Goal: Task Accomplishment & Management: Manage account settings

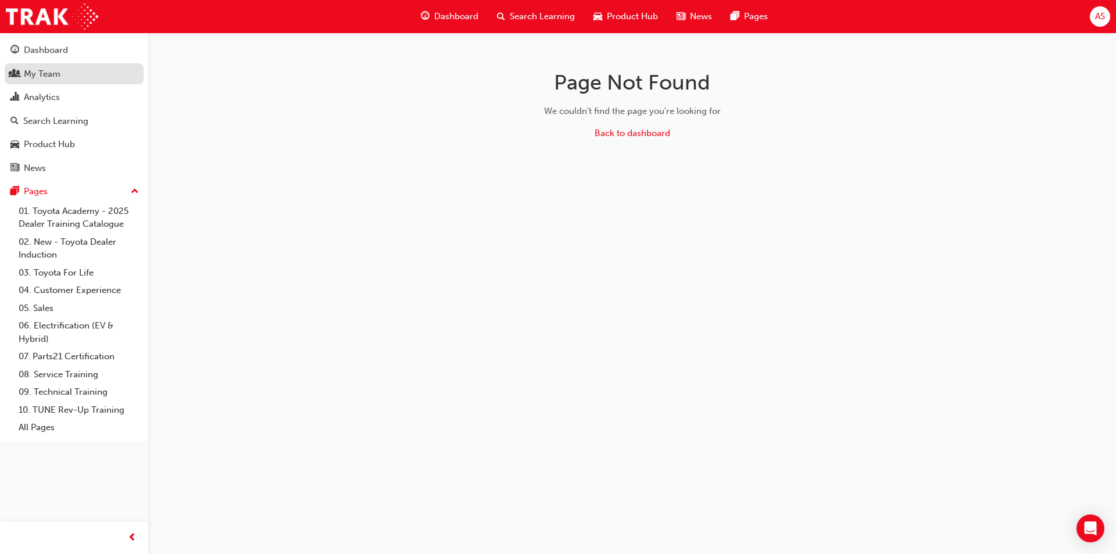
click at [67, 77] on div "My Team" at bounding box center [73, 74] width 127 height 15
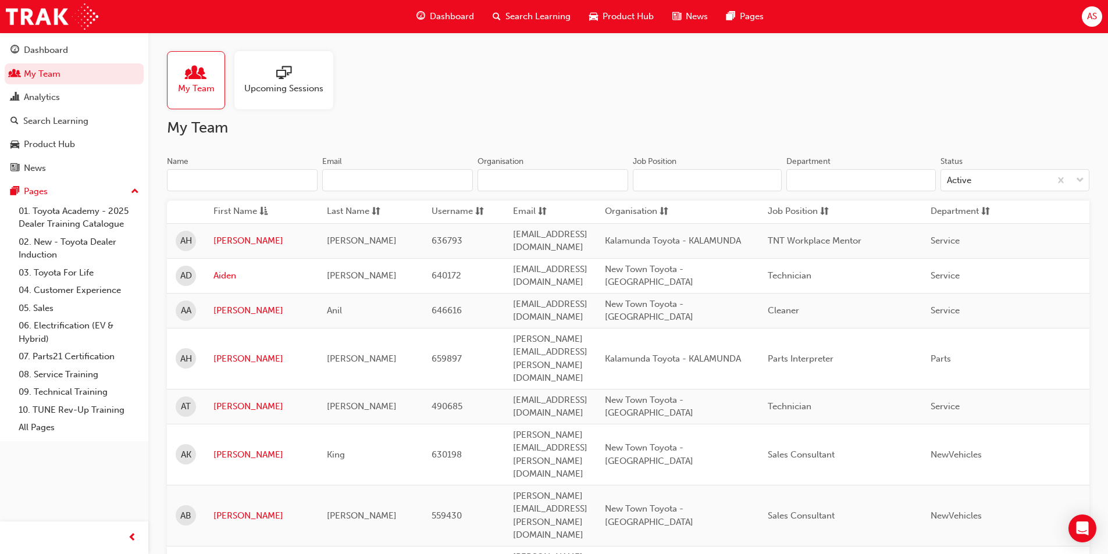
click at [253, 181] on input "Name" at bounding box center [242, 180] width 151 height 22
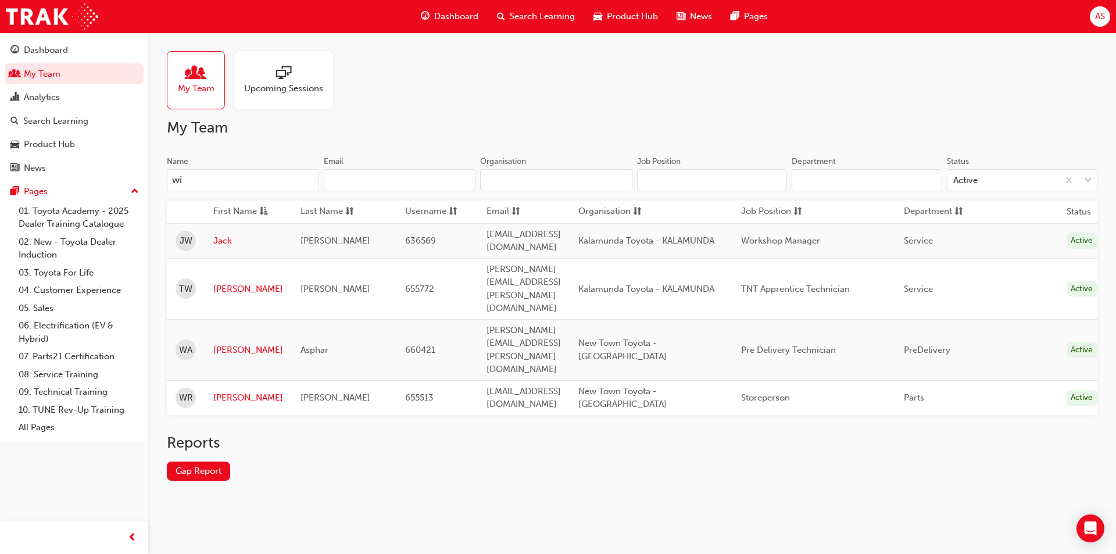
type input "w"
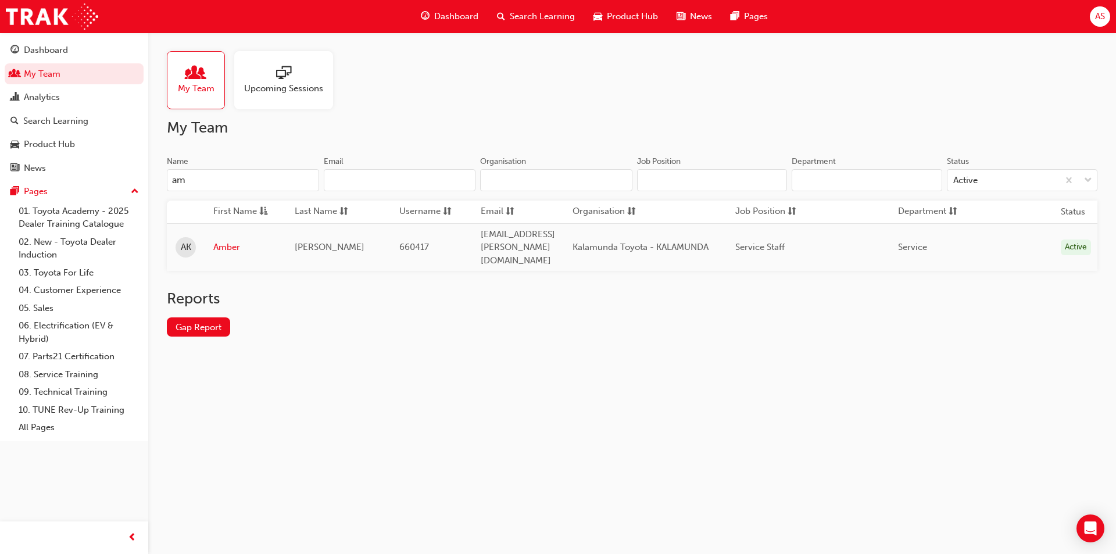
type input "a"
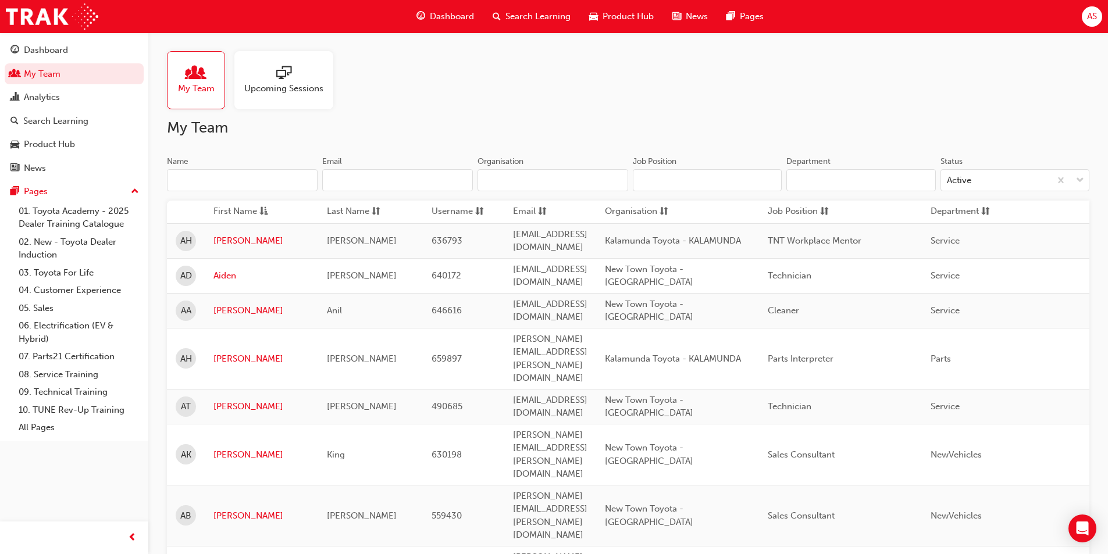
click at [273, 160] on div "Name" at bounding box center [242, 163] width 151 height 14
click at [273, 169] on input "Name" at bounding box center [242, 180] width 151 height 22
click at [211, 180] on input "Name" at bounding box center [242, 180] width 151 height 22
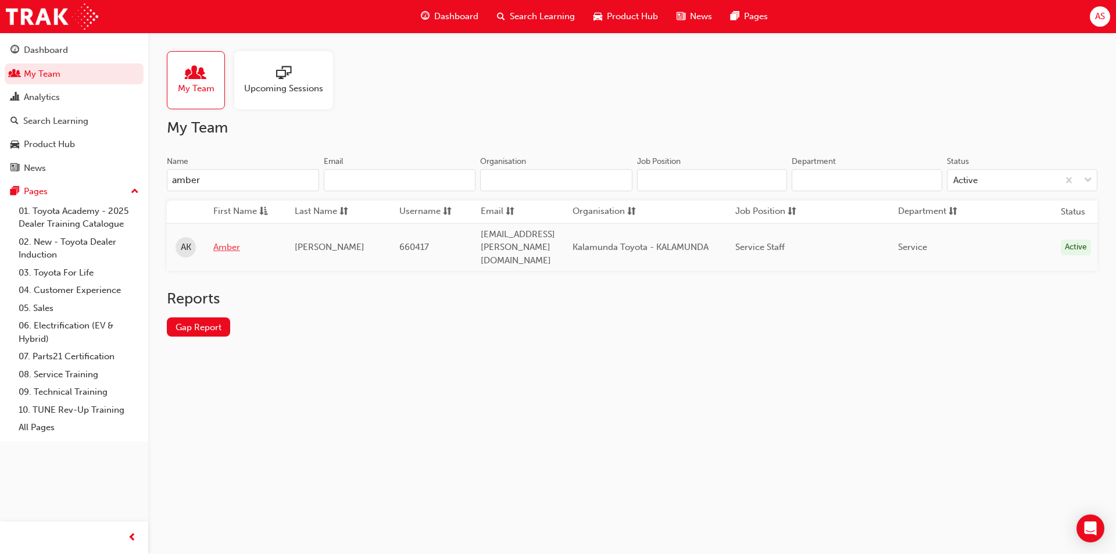
type input "amber"
click at [226, 241] on link "Amber" at bounding box center [245, 247] width 64 height 13
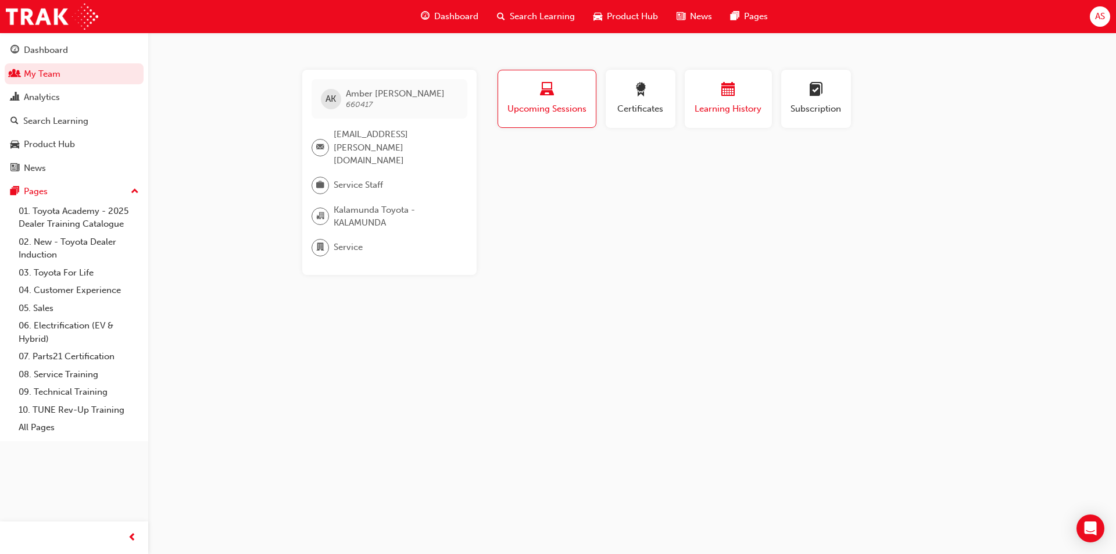
click at [727, 88] on span "calendar-icon" at bounding box center [729, 91] width 14 height 16
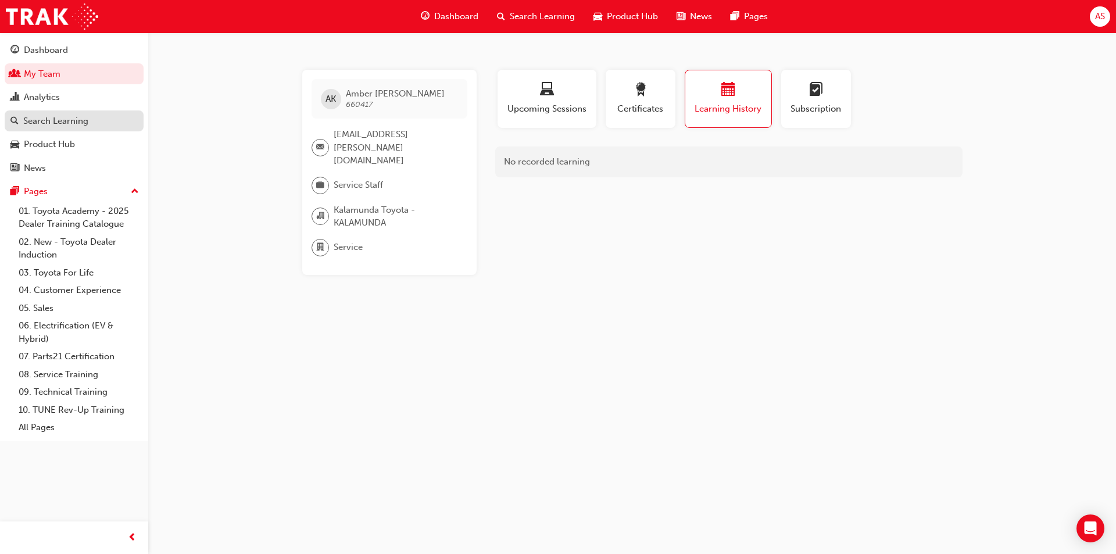
click at [47, 121] on div "Search Learning" at bounding box center [55, 121] width 65 height 13
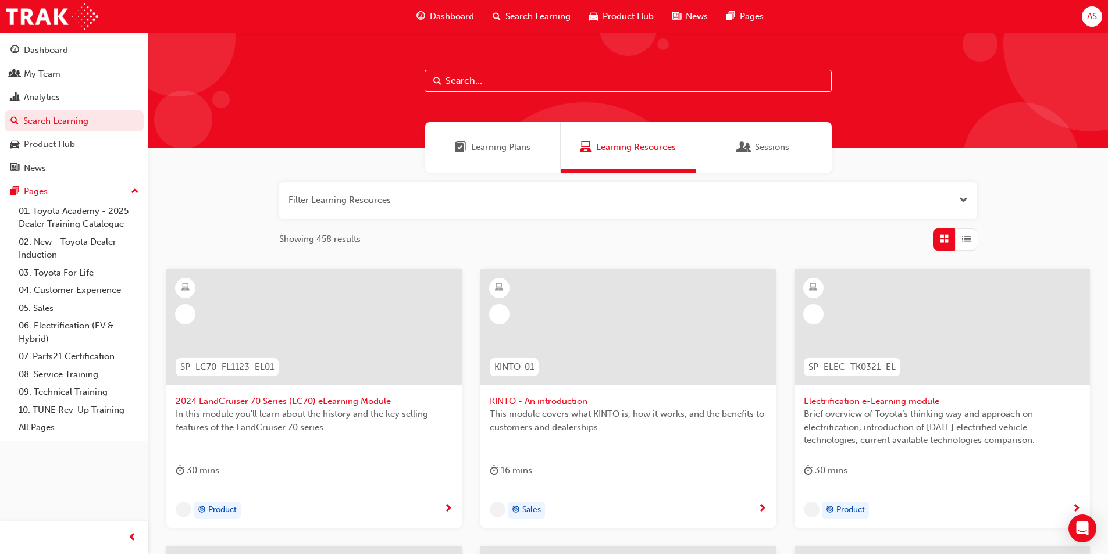
click at [493, 78] on input "text" at bounding box center [627, 81] width 407 height 22
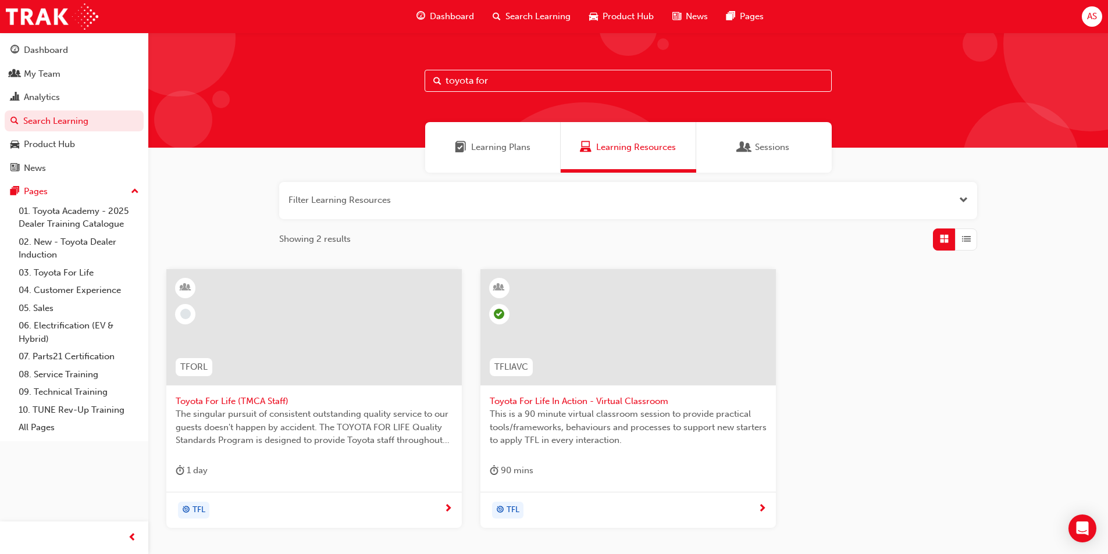
type input "toyota for"
click at [563, 399] on span "Toyota For Life In Action - Virtual Classroom" at bounding box center [628, 401] width 277 height 13
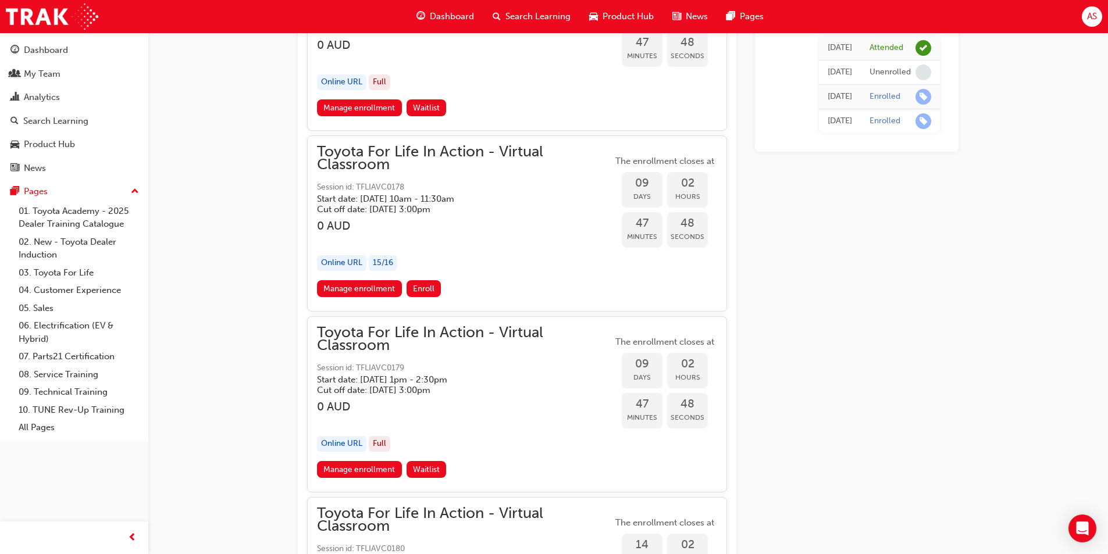
scroll to position [3658, 0]
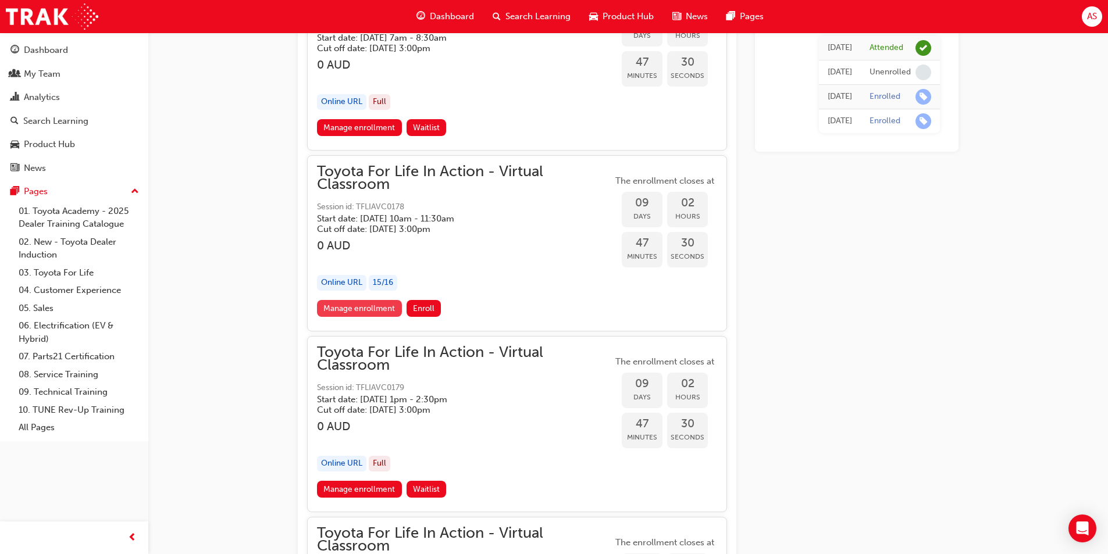
click at [347, 310] on link "Manage enrollment" at bounding box center [359, 308] width 85 height 17
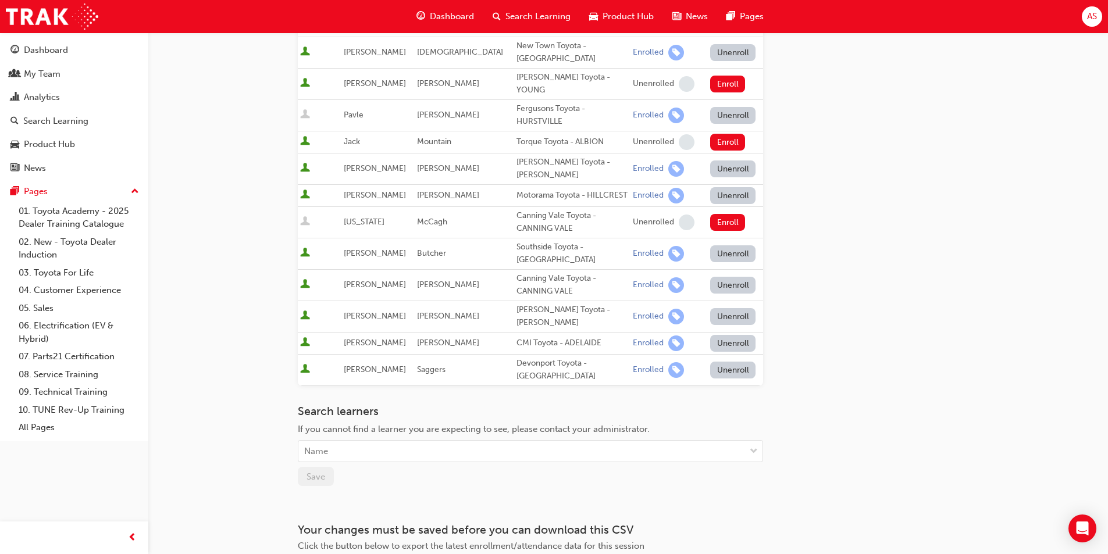
scroll to position [523, 0]
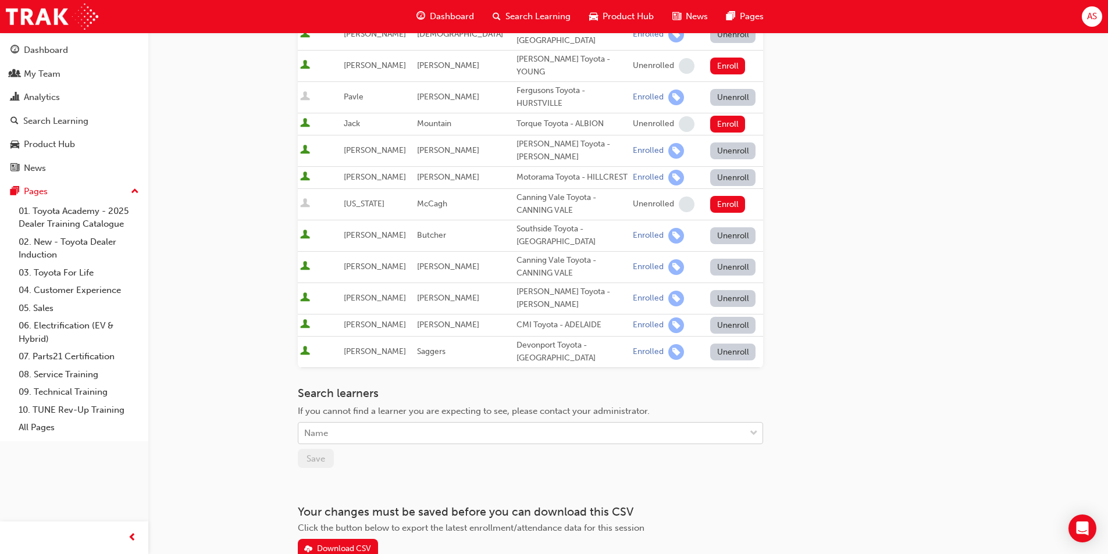
click at [380, 435] on div "Name" at bounding box center [521, 433] width 447 height 20
type input "kenny"
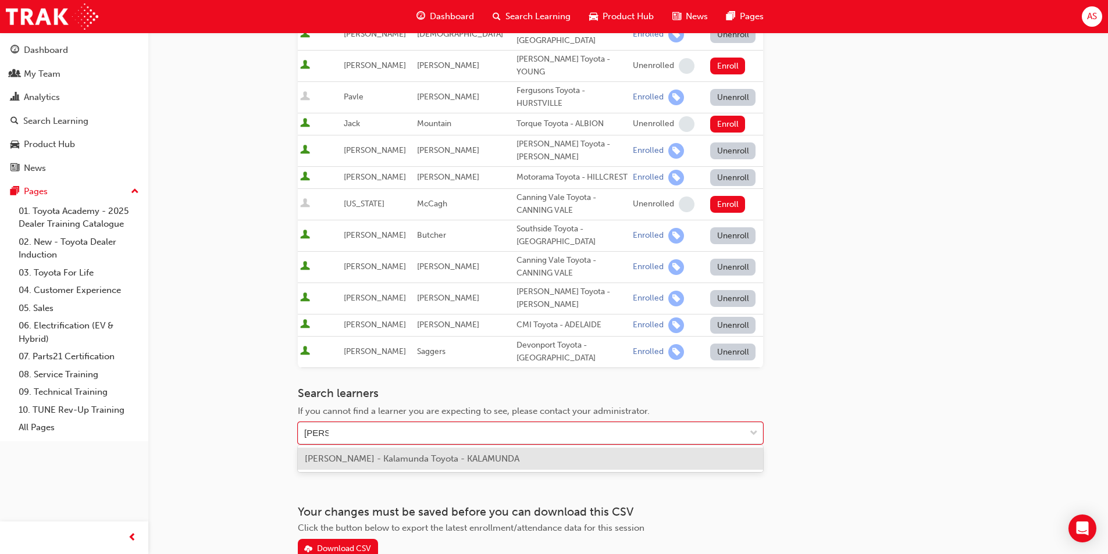
click at [398, 456] on span "Amber Kenny - Kalamunda Toyota - KALAMUNDA" at bounding box center [412, 459] width 215 height 10
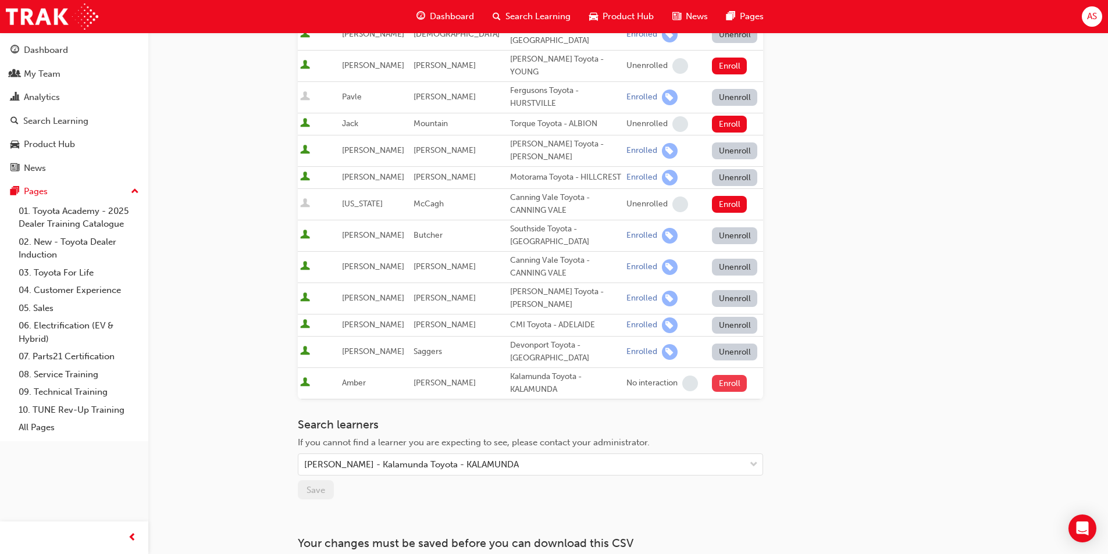
click at [715, 379] on button "Enroll" at bounding box center [729, 383] width 35 height 17
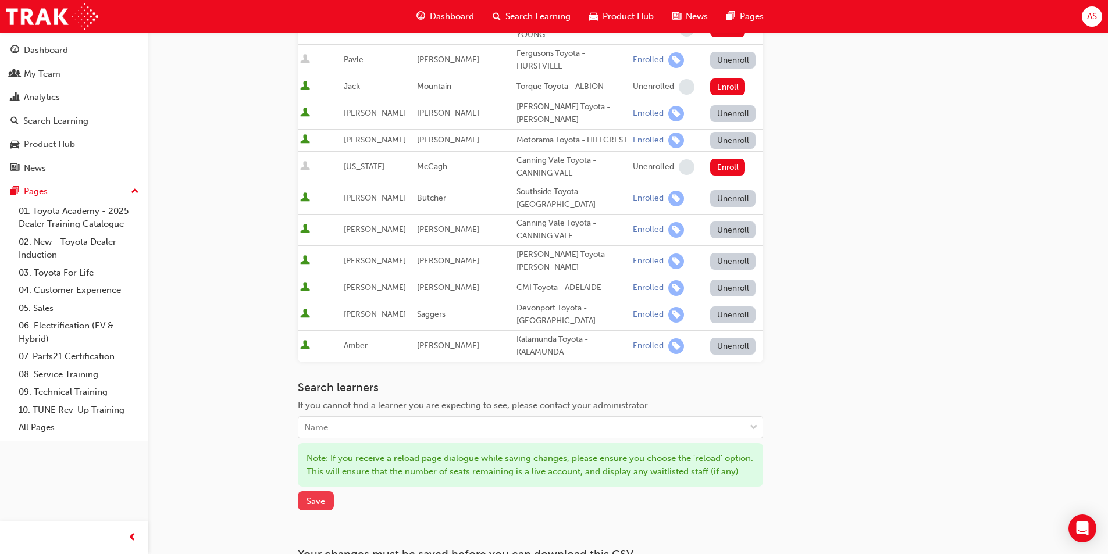
scroll to position [581, 0]
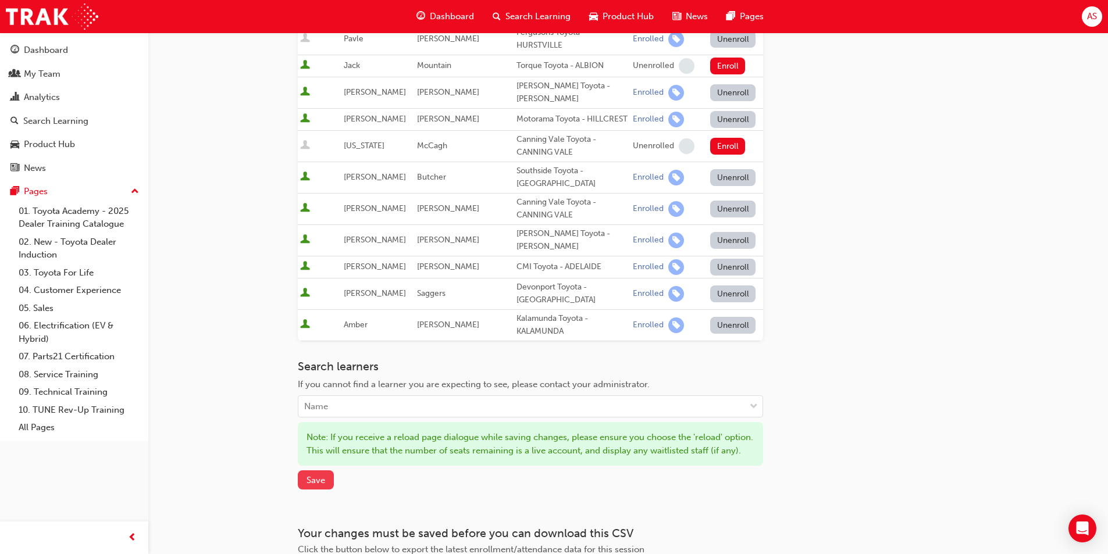
click at [308, 482] on button "Save" at bounding box center [316, 479] width 36 height 19
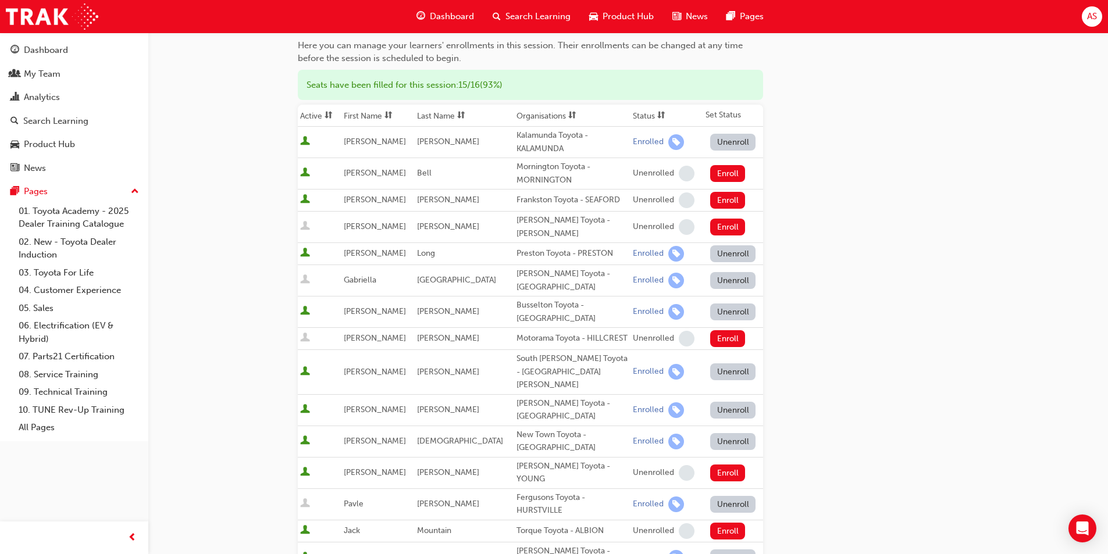
scroll to position [0, 0]
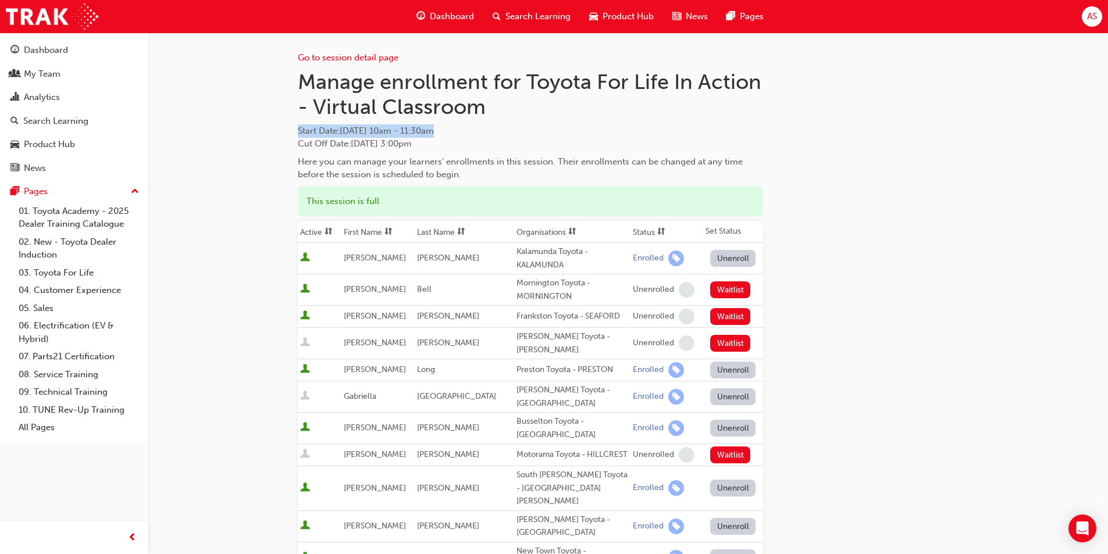
drag, startPoint x: 485, startPoint y: 125, endPoint x: 292, endPoint y: 135, distance: 193.3
copy span "Start Date : Thu 4 Sep 2025 10am - 11:30am"
click at [385, 56] on link "Go to session detail page" at bounding box center [348, 57] width 101 height 10
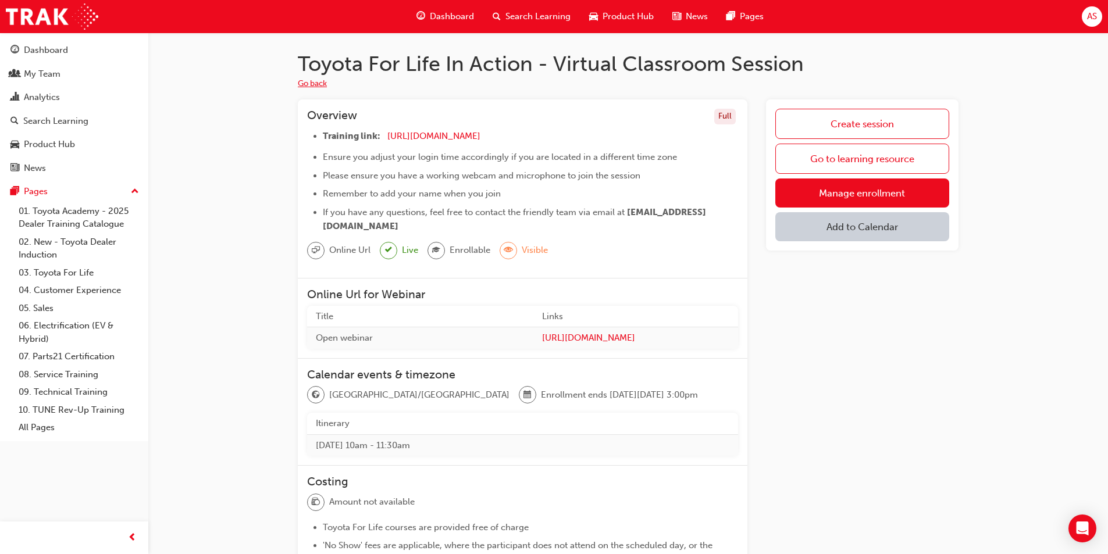
click at [327, 85] on button "Go back" at bounding box center [312, 83] width 29 height 13
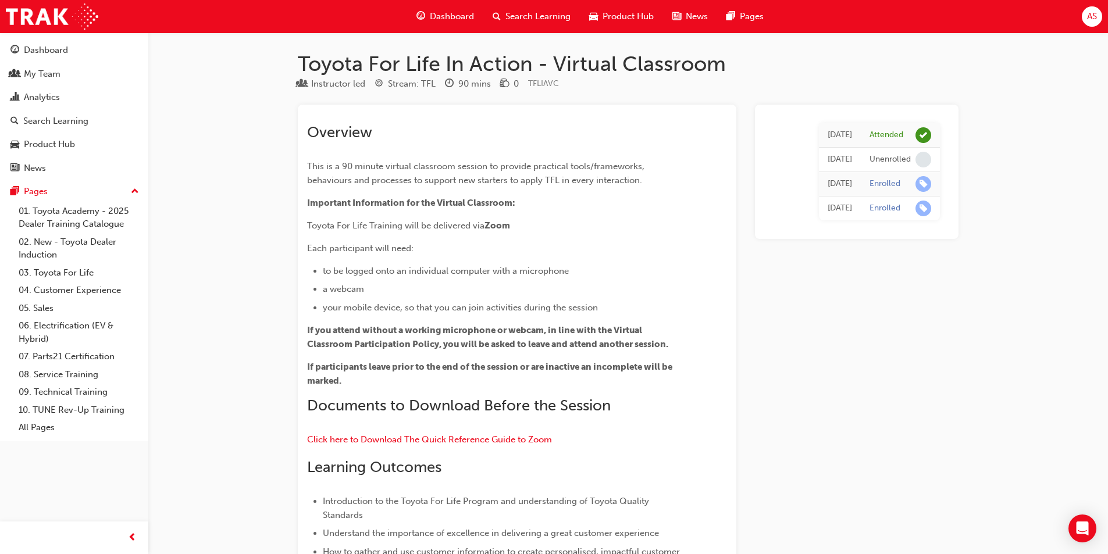
scroll to position [3658, 0]
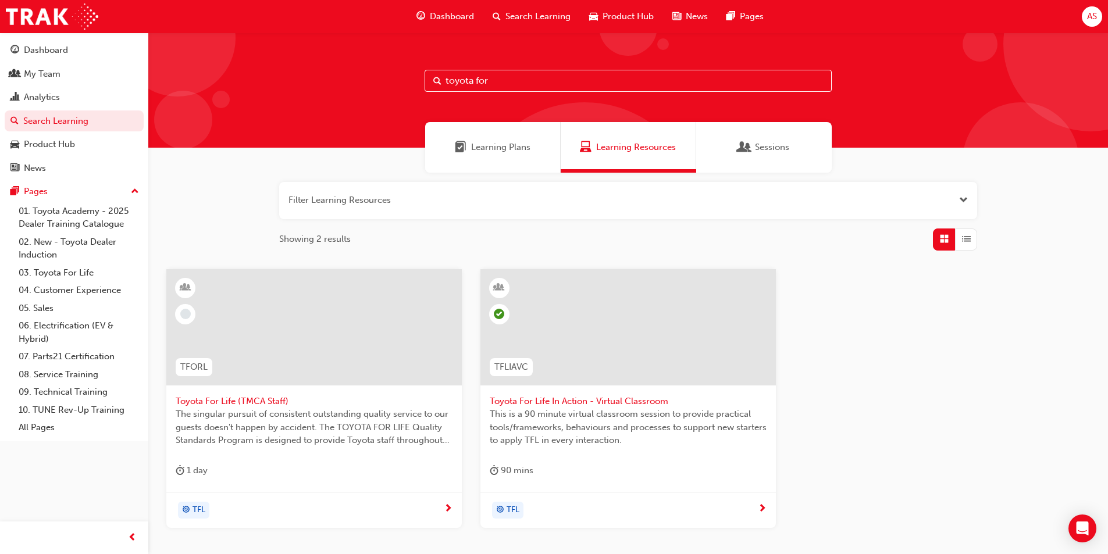
click at [580, 396] on span "Toyota For Life In Action - Virtual Classroom" at bounding box center [628, 401] width 277 height 13
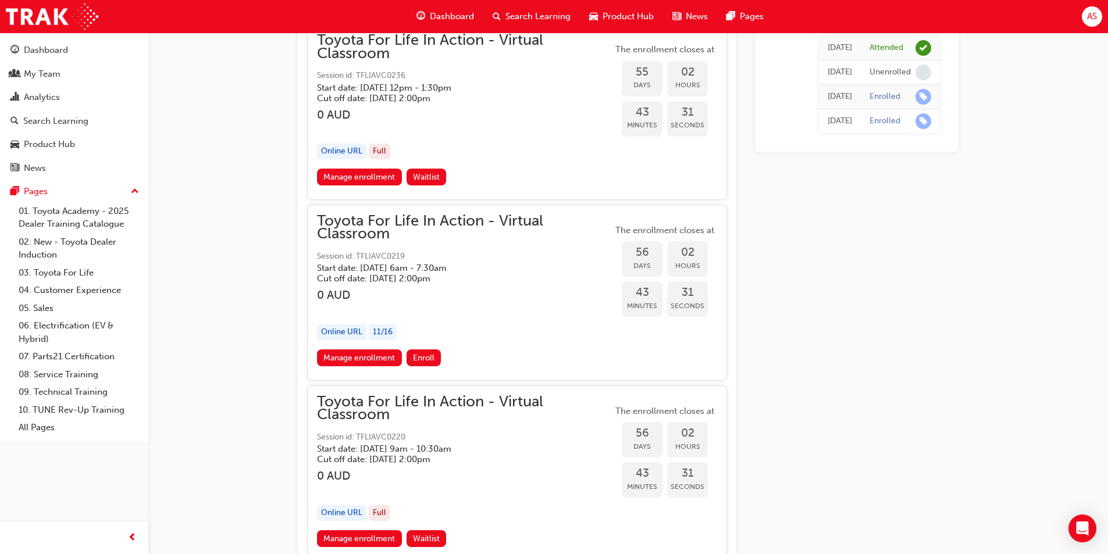
scroll to position [13132, 0]
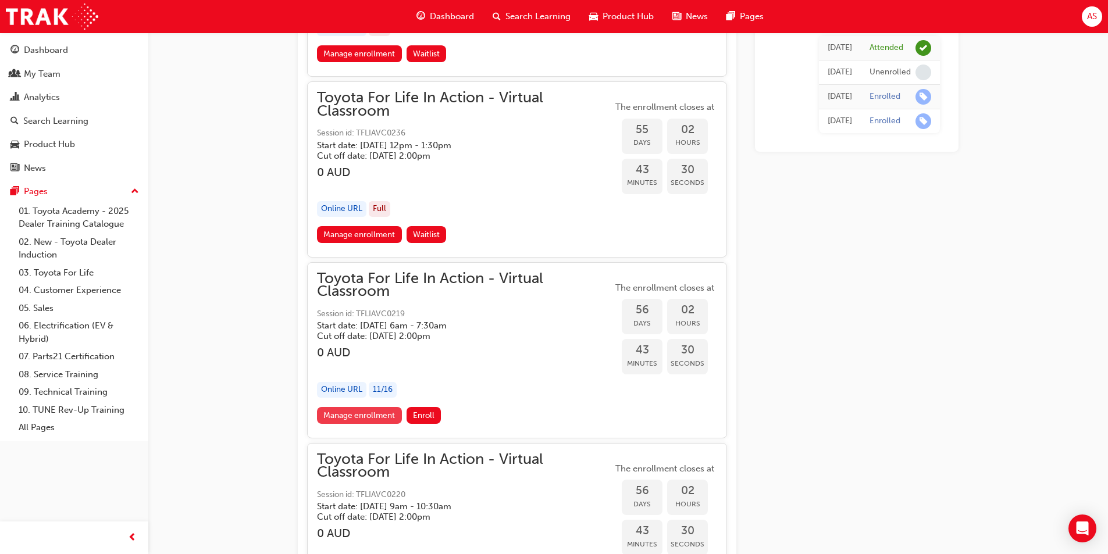
click at [331, 412] on link "Manage enrollment" at bounding box center [359, 415] width 85 height 17
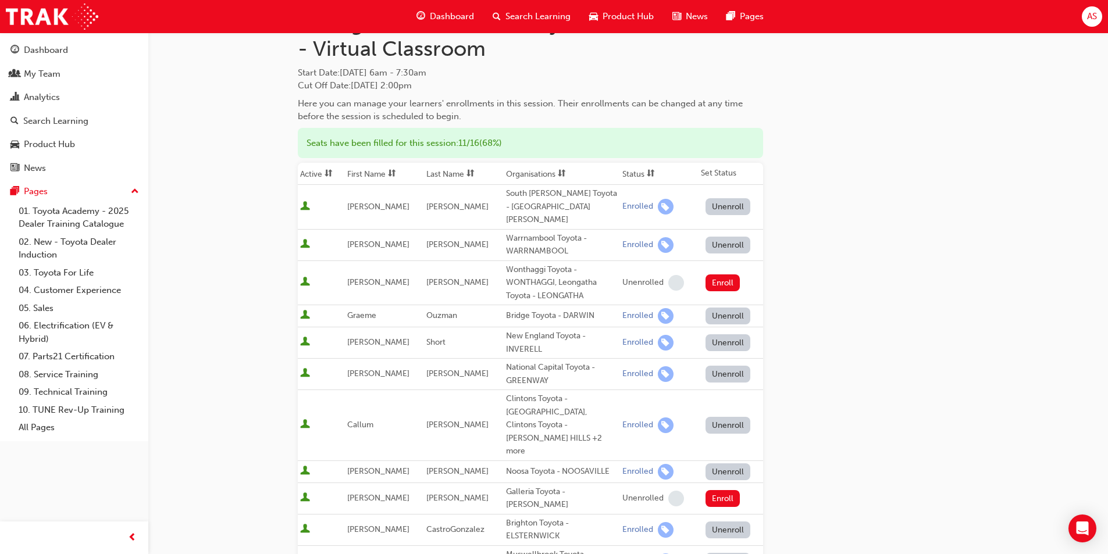
scroll to position [410, 0]
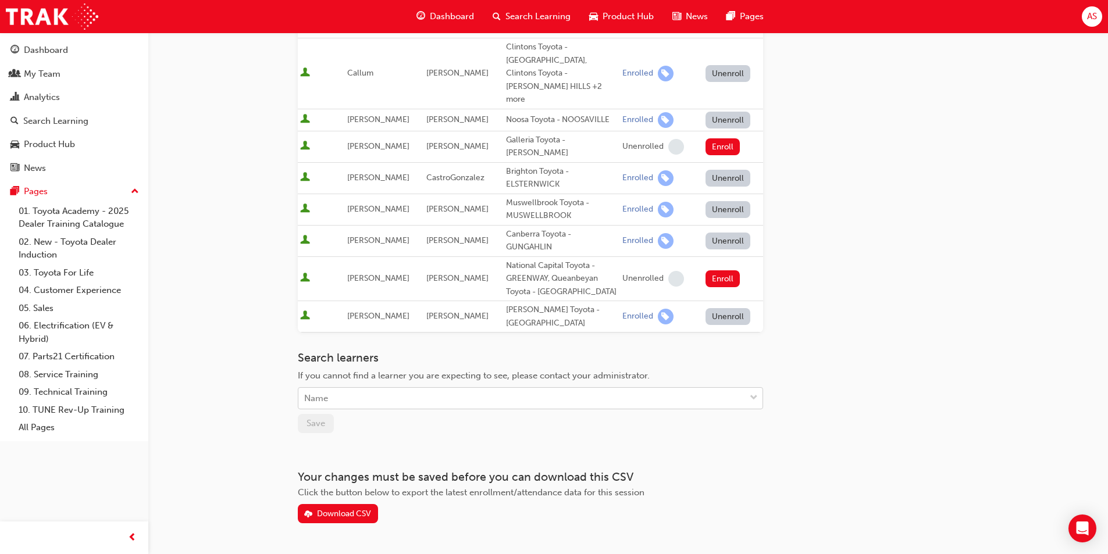
click at [416, 388] on div "Name" at bounding box center [521, 398] width 447 height 20
type input "asphar"
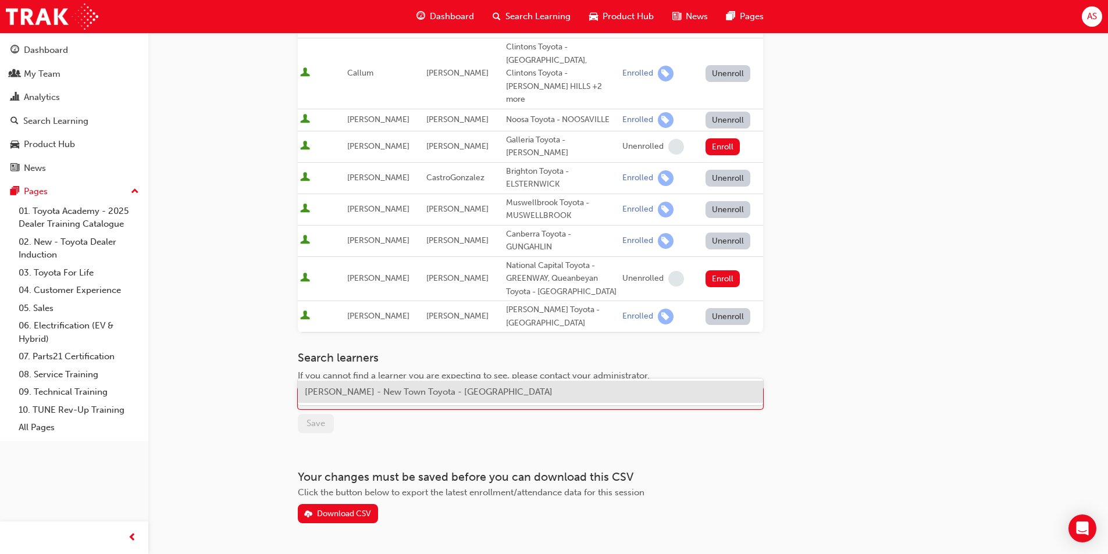
click at [415, 389] on span "William Asphar - New Town Toyota - WELSHPOOL" at bounding box center [429, 392] width 248 height 10
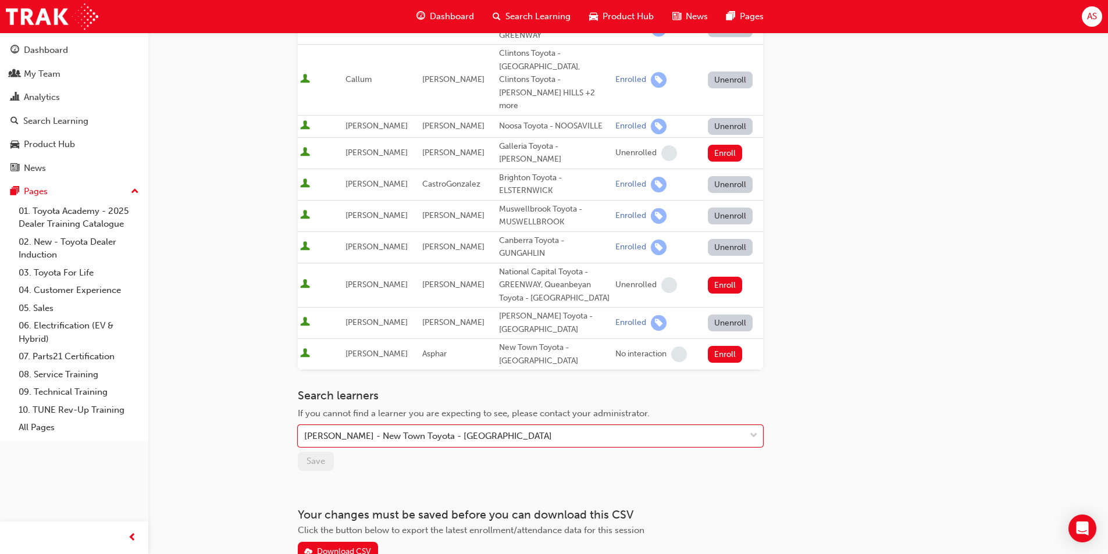
scroll to position [441, 0]
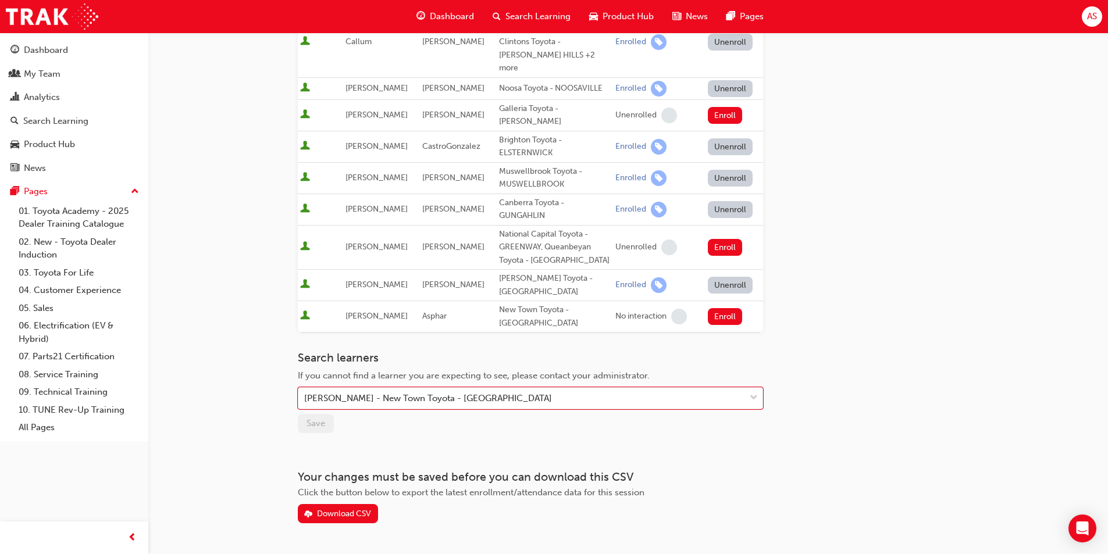
click at [624, 310] on div "Go to session detail page Manage enrollment for Toyota For Life In Action - Vir…" at bounding box center [530, 57] width 465 height 932
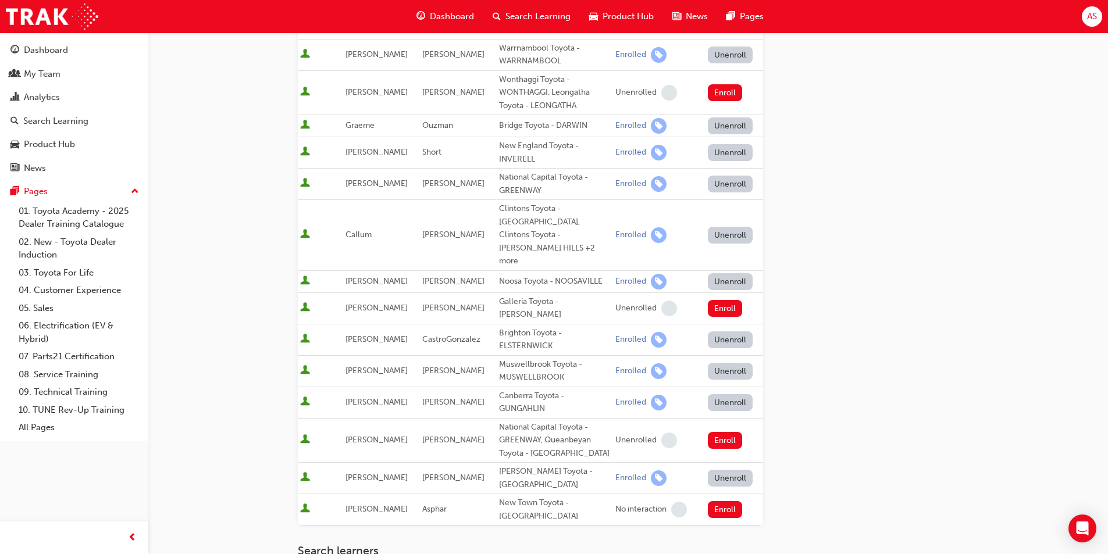
scroll to position [407, 0]
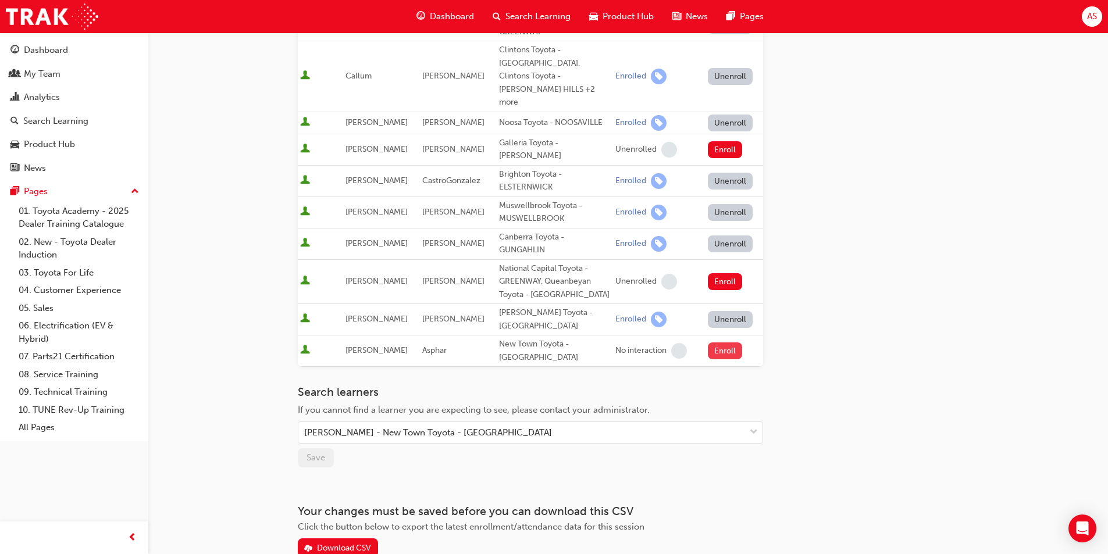
click at [717, 342] on button "Enroll" at bounding box center [725, 350] width 35 height 17
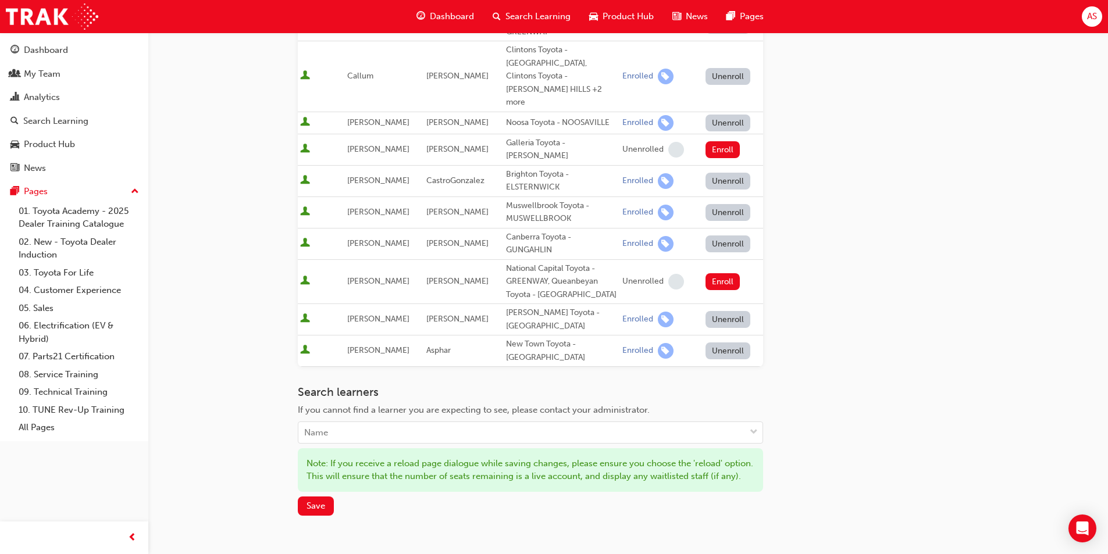
click at [716, 342] on button "Unenroll" at bounding box center [727, 350] width 45 height 17
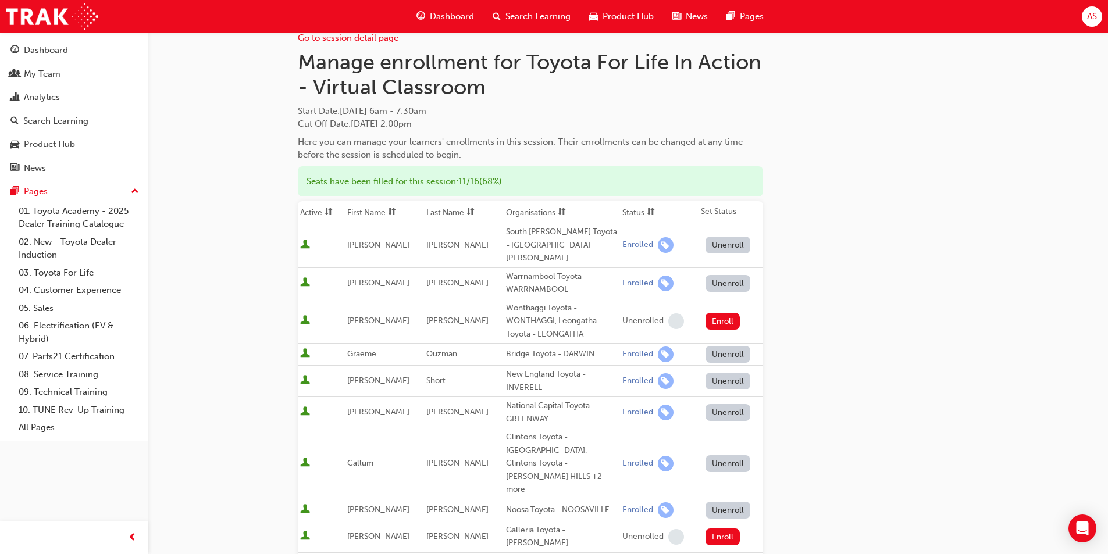
scroll to position [0, 0]
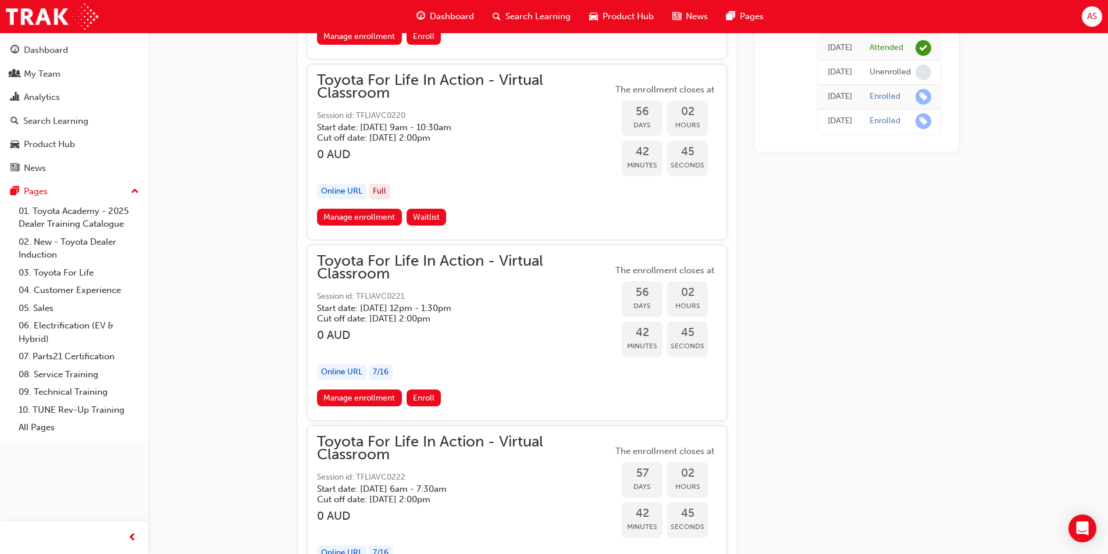
scroll to position [13539, 0]
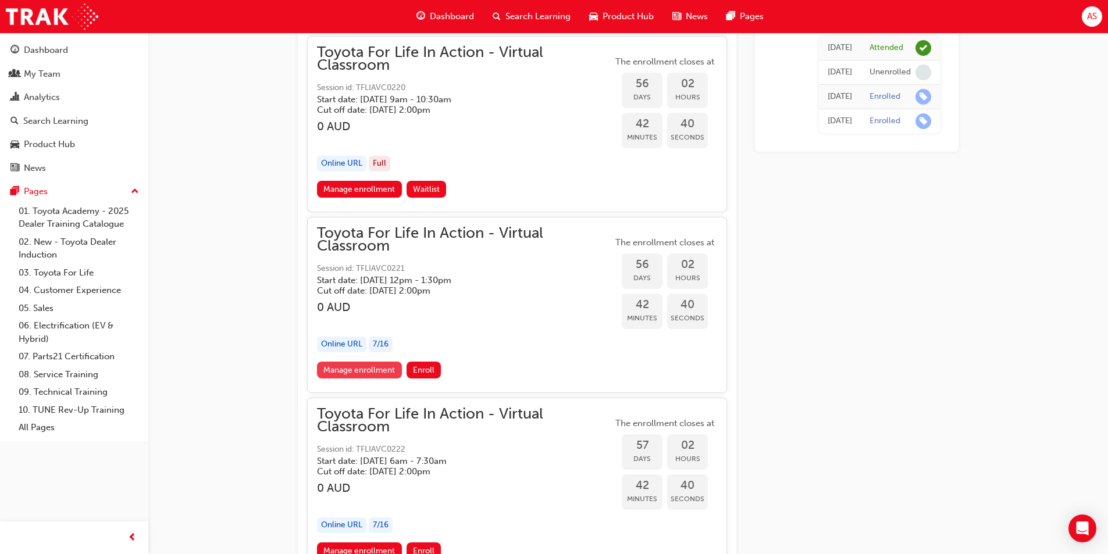
click at [374, 373] on link "Manage enrollment" at bounding box center [359, 370] width 85 height 17
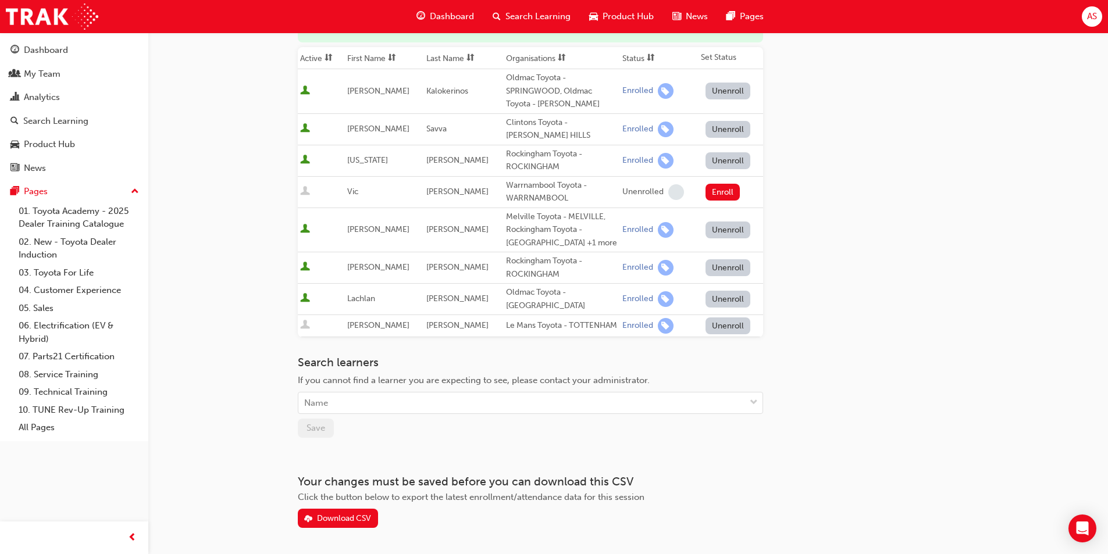
scroll to position [174, 0]
click at [395, 408] on div "Name" at bounding box center [521, 402] width 447 height 20
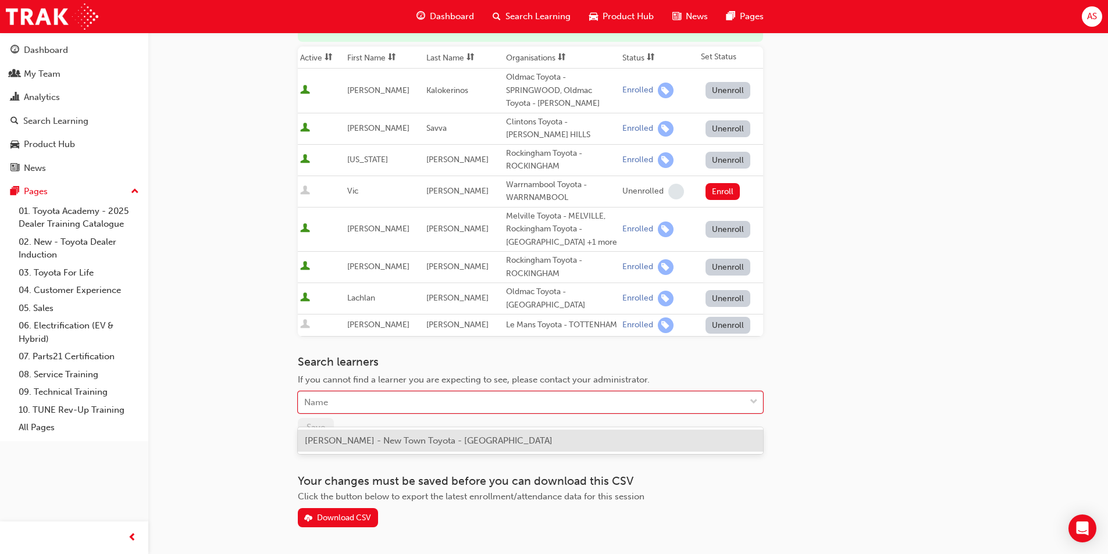
click at [380, 441] on span "William Asphar - New Town Toyota - WELSHPOOL" at bounding box center [429, 440] width 248 height 10
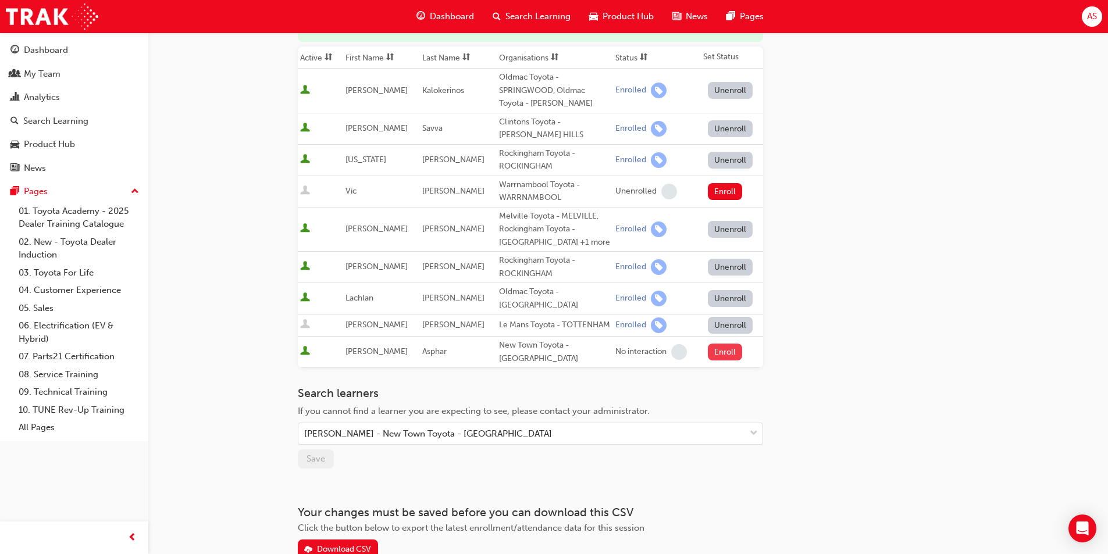
click at [722, 360] on button "Enroll" at bounding box center [725, 352] width 35 height 17
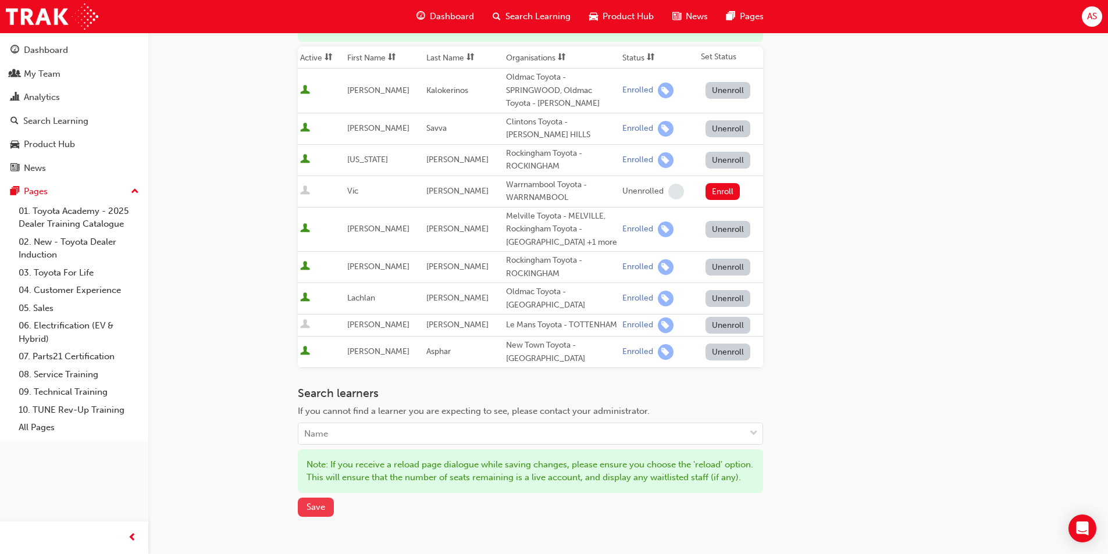
click at [325, 517] on button "Save" at bounding box center [316, 507] width 36 height 19
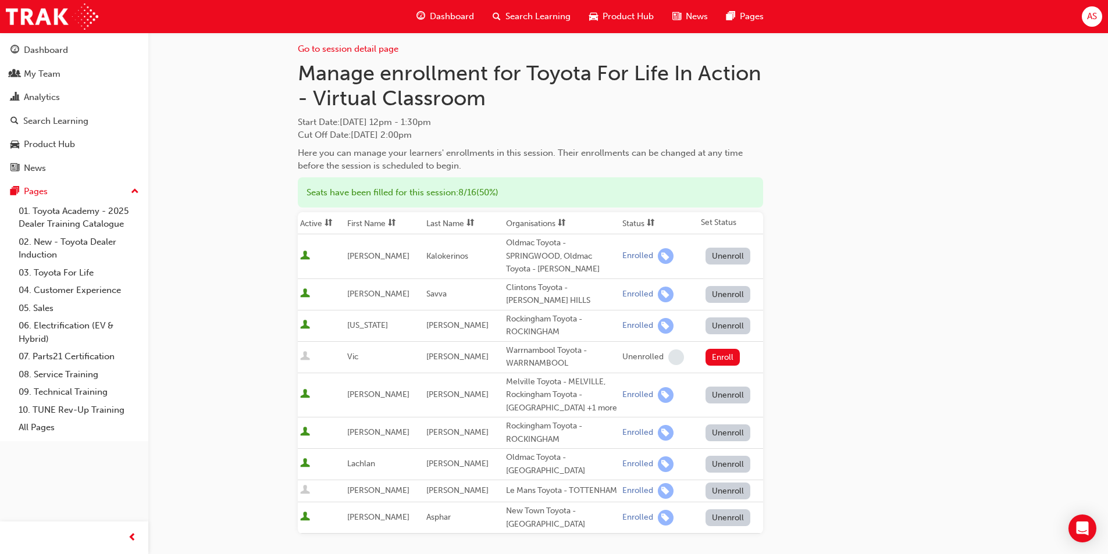
scroll to position [0, 0]
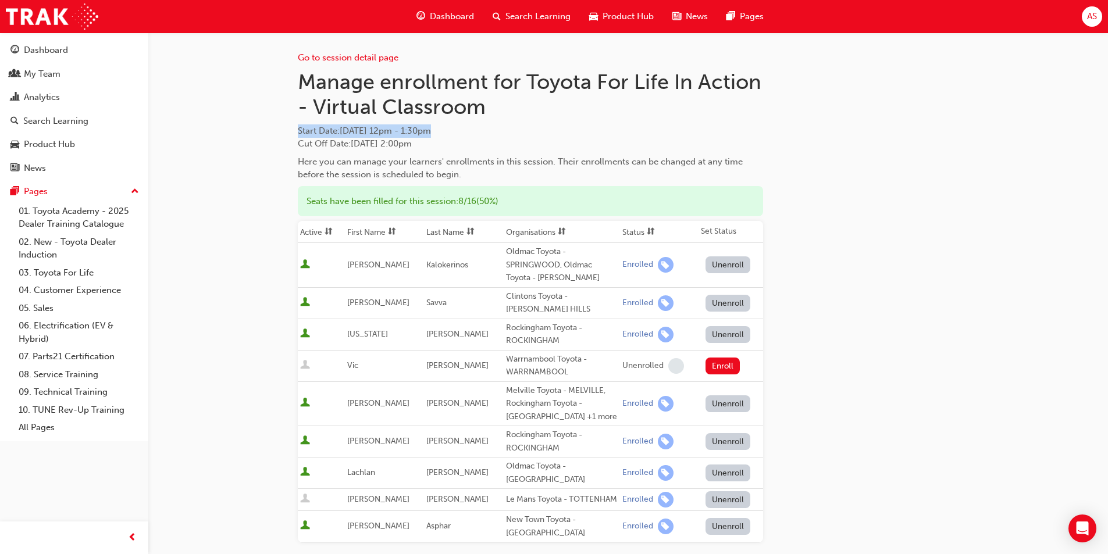
drag, startPoint x: 487, startPoint y: 128, endPoint x: 214, endPoint y: 134, distance: 273.3
click at [214, 134] on div "Go to session detail page Manage enrollment for Toyota For Life In Action - Vir…" at bounding box center [554, 399] width 1108 height 799
copy span "Start Date : Tue 21 Oct 2025 12pm - 1:30pm"
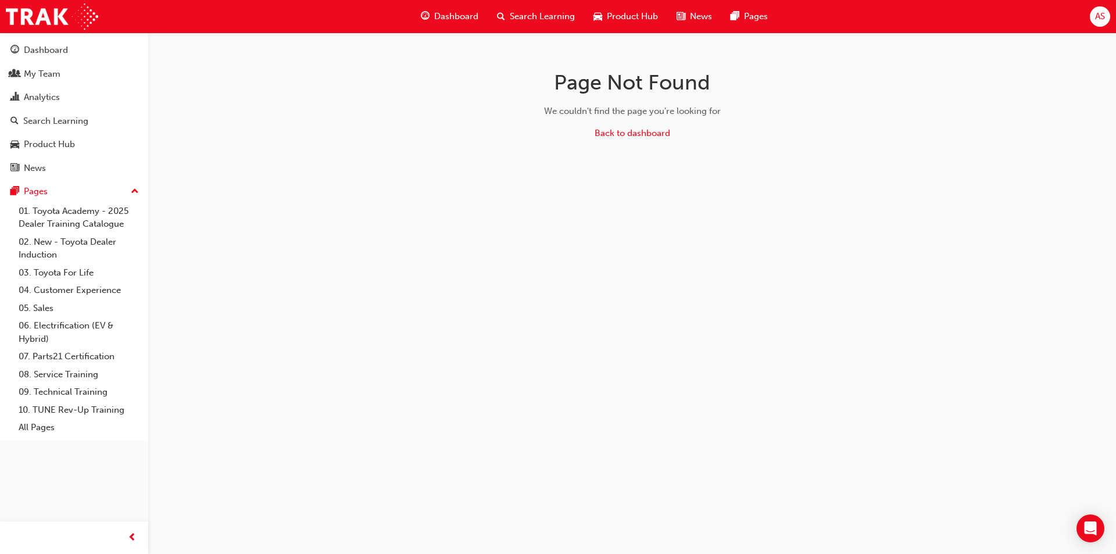
click at [303, 197] on div "Page Not Found We couldn't find the page you're looking for Back to dashboard" at bounding box center [558, 277] width 1116 height 554
